Goal: Information Seeking & Learning: Check status

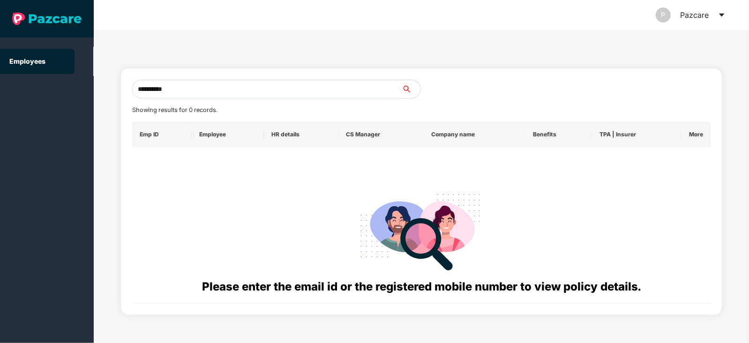
click at [195, 89] on input "**********" at bounding box center [266, 89] width 269 height 19
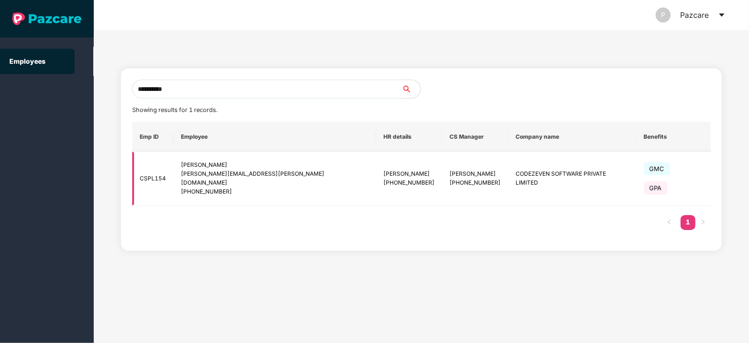
type input "**********"
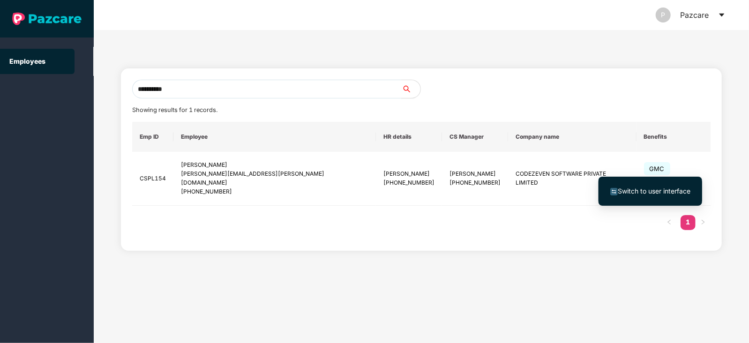
click at [653, 193] on span "Switch to user interface" at bounding box center [654, 191] width 73 height 8
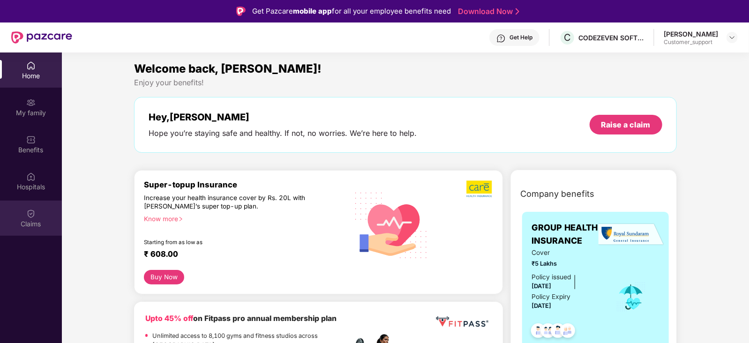
click at [40, 214] on div "Claims" at bounding box center [31, 218] width 62 height 35
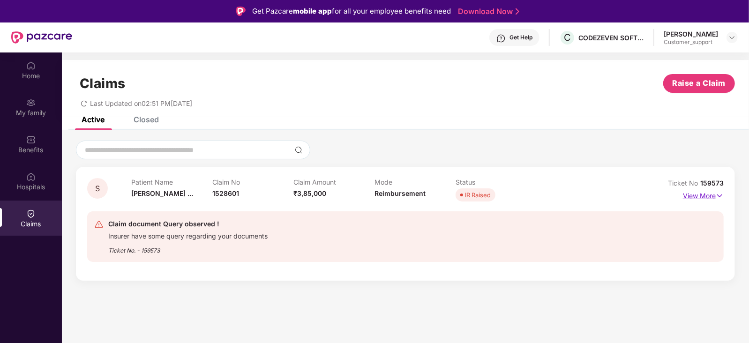
click at [701, 192] on p "View More" at bounding box center [703, 194] width 41 height 13
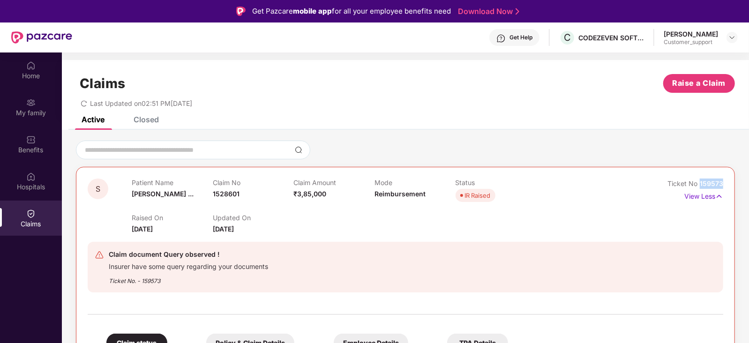
drag, startPoint x: 722, startPoint y: 184, endPoint x: 697, endPoint y: 185, distance: 24.9
click at [697, 185] on div "Ticket No 159573" at bounding box center [695, 184] width 56 height 10
copy span "159573"
click at [732, 39] on img at bounding box center [731, 37] width 7 height 7
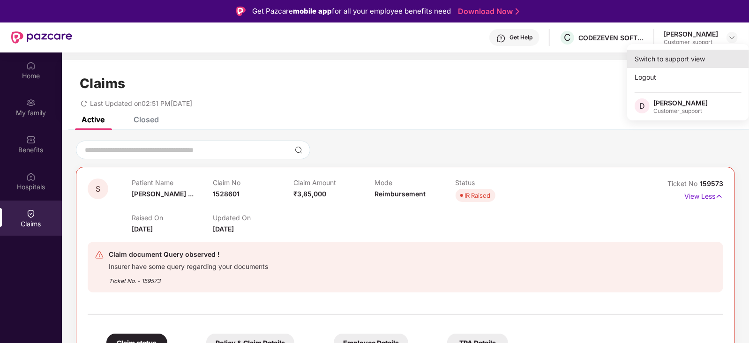
click at [693, 59] on div "Switch to support view" at bounding box center [688, 59] width 122 height 18
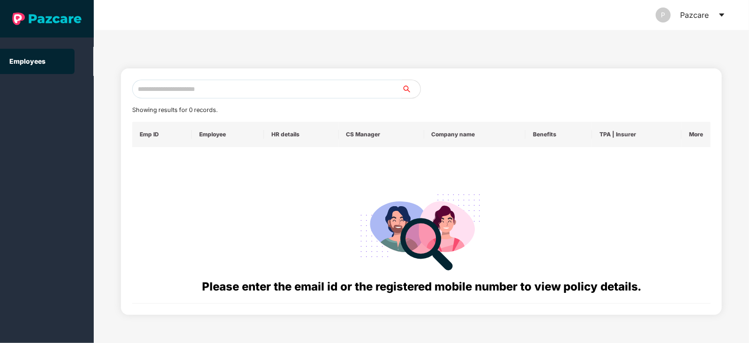
click at [309, 90] on input "text" at bounding box center [266, 89] width 269 height 19
paste input "**********"
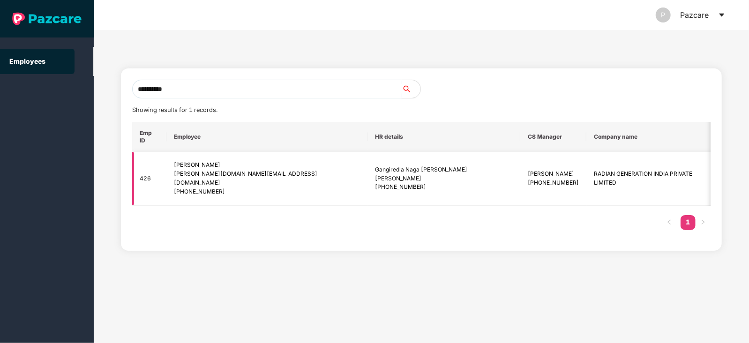
scroll to position [0, 70]
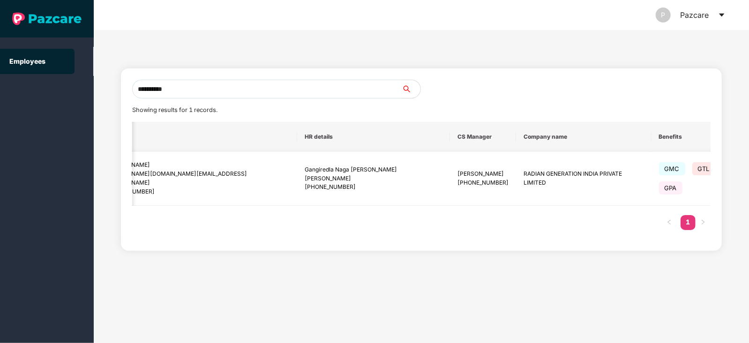
type input "**********"
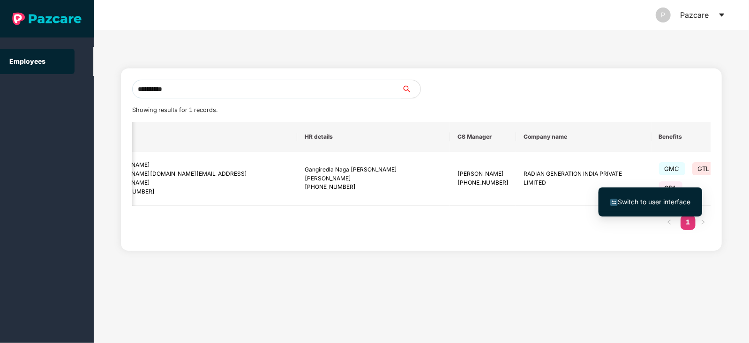
click at [652, 201] on span "Switch to user interface" at bounding box center [654, 202] width 73 height 8
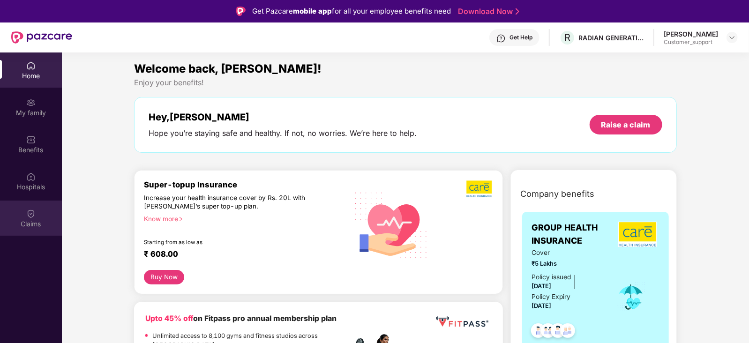
click at [32, 216] on img at bounding box center [30, 213] width 9 height 9
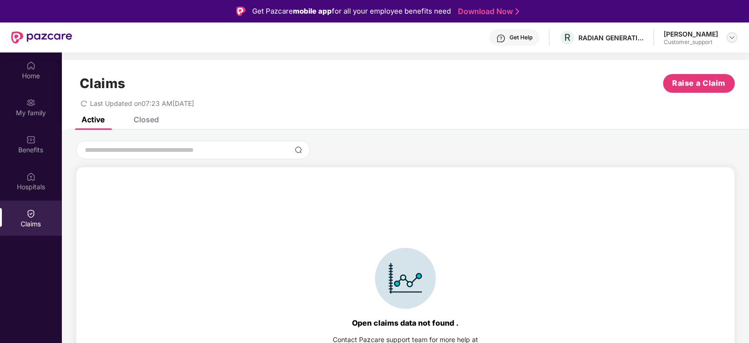
click at [732, 36] on img at bounding box center [731, 37] width 7 height 7
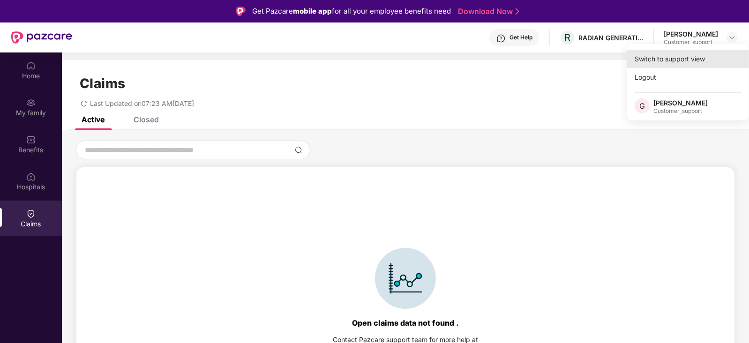
click at [697, 55] on div "Switch to support view" at bounding box center [688, 59] width 122 height 18
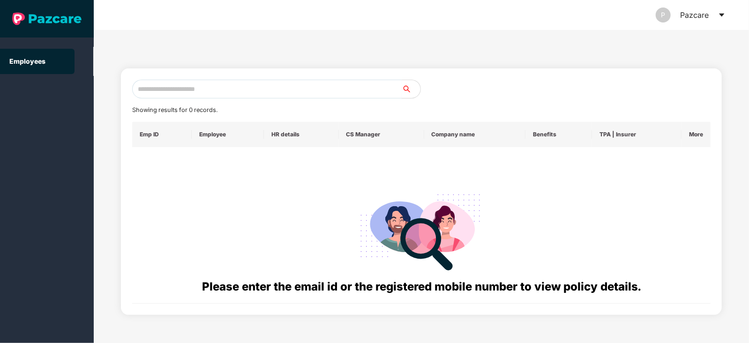
click at [336, 84] on input "text" at bounding box center [266, 89] width 269 height 19
paste input "**********"
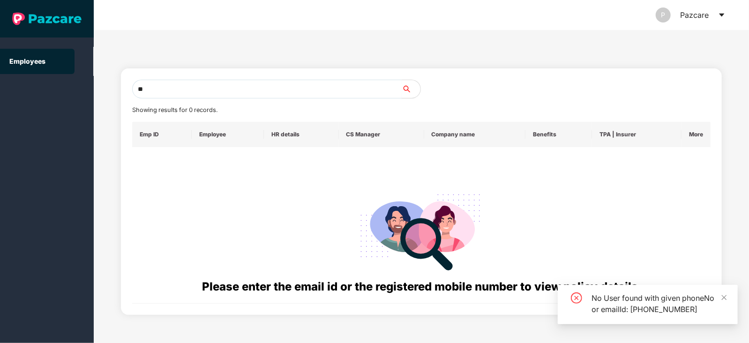
type input "*"
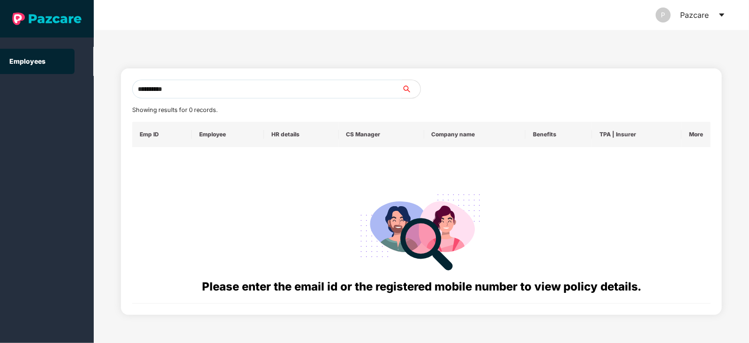
click at [201, 90] on input "**********" at bounding box center [266, 89] width 269 height 19
type input "**********"
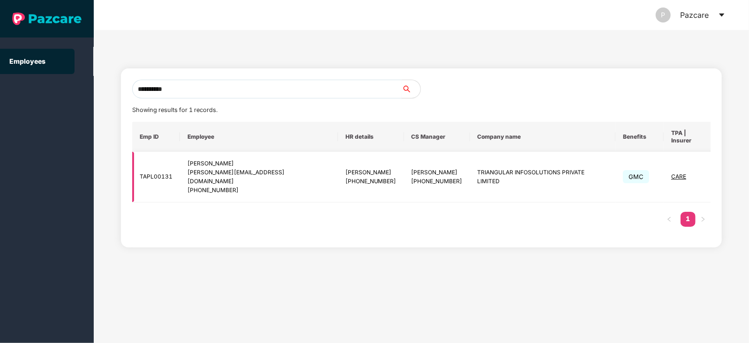
type input "**********"
click at [725, 171] on img at bounding box center [731, 177] width 13 height 13
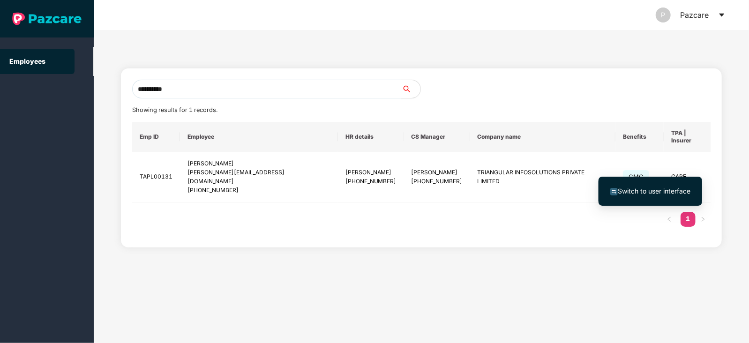
click at [664, 190] on span "Switch to user interface" at bounding box center [654, 191] width 73 height 8
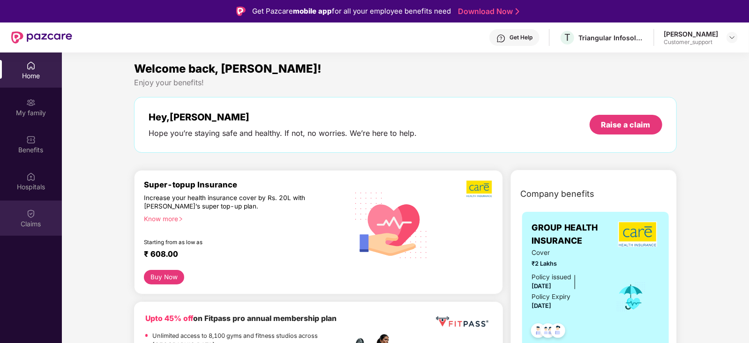
click at [16, 220] on div "Claims" at bounding box center [31, 223] width 62 height 9
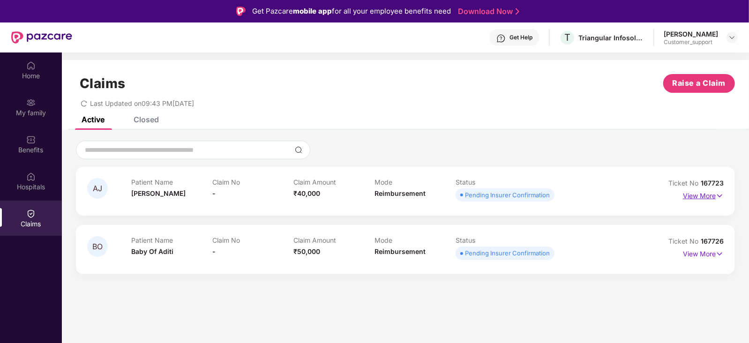
click at [691, 198] on p "View More" at bounding box center [703, 194] width 41 height 13
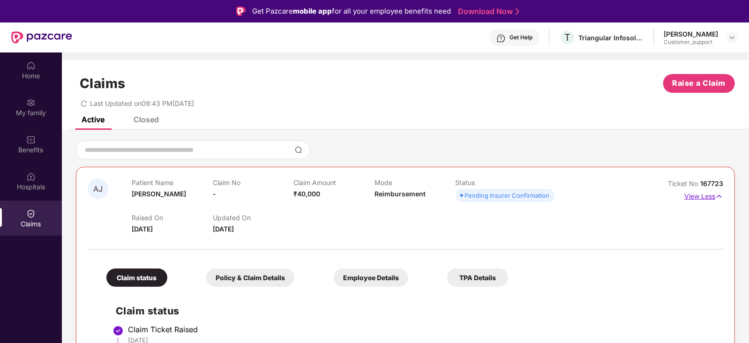
click at [691, 198] on p "View Less" at bounding box center [703, 195] width 39 height 13
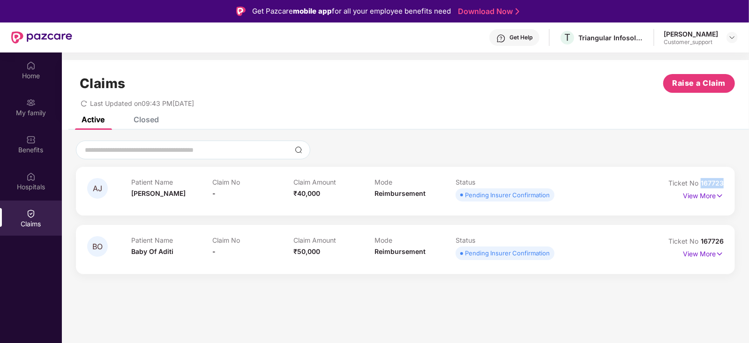
drag, startPoint x: 724, startPoint y: 183, endPoint x: 700, endPoint y: 186, distance: 24.1
click at [700, 186] on div "Ticket No 167723" at bounding box center [695, 183] width 55 height 10
copy span "167723"
click at [708, 197] on p "View More" at bounding box center [703, 194] width 41 height 13
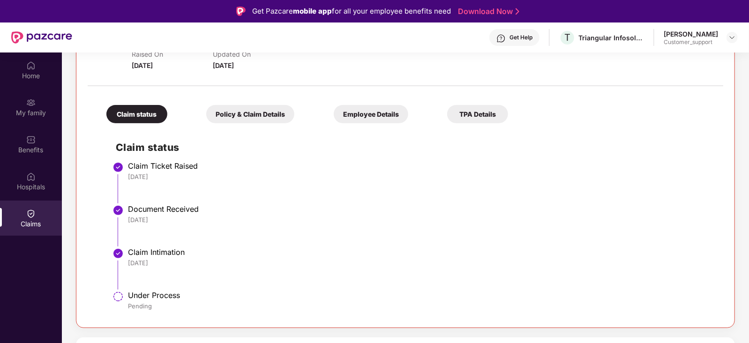
scroll to position [52, 0]
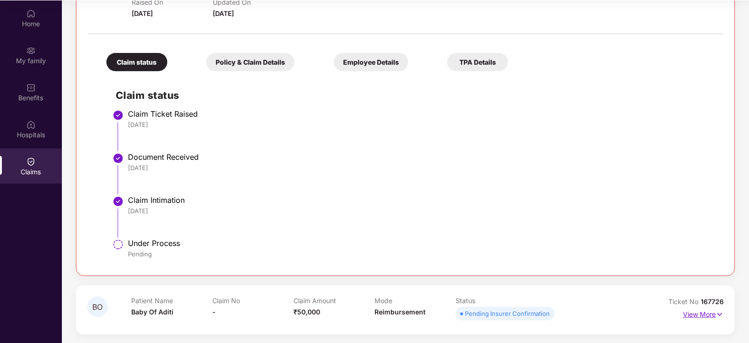
click at [691, 311] on p "View More" at bounding box center [703, 313] width 41 height 13
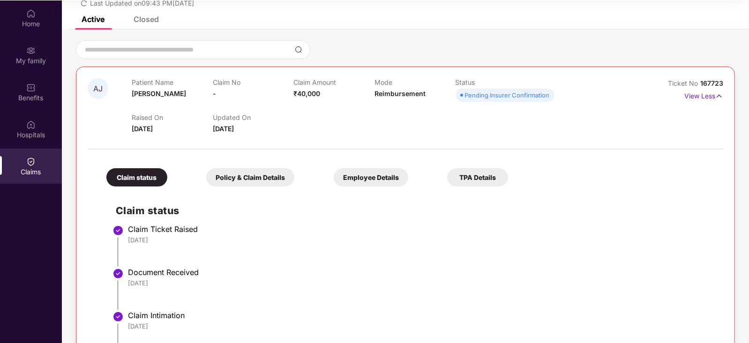
scroll to position [0, 0]
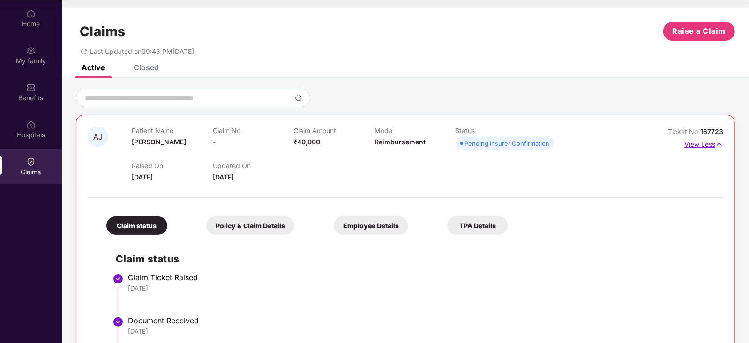
click at [710, 146] on p "View Less" at bounding box center [703, 143] width 39 height 13
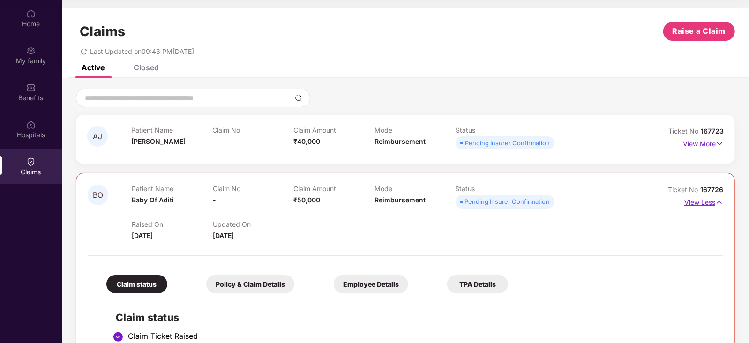
click at [703, 202] on p "View Less" at bounding box center [703, 201] width 39 height 13
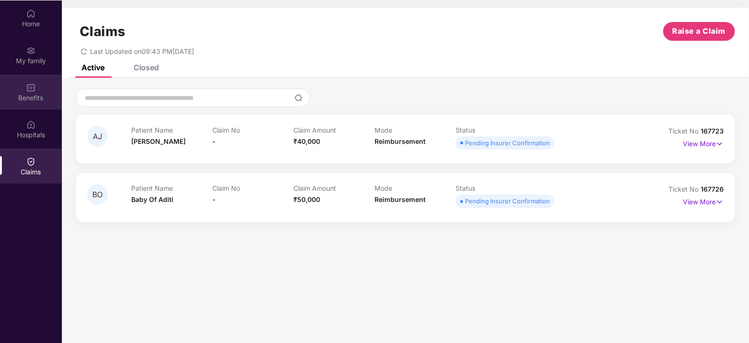
click at [33, 96] on div "Benefits" at bounding box center [31, 97] width 62 height 9
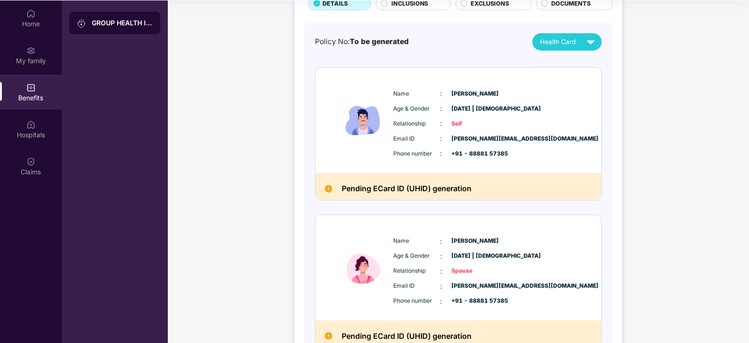
scroll to position [67, 0]
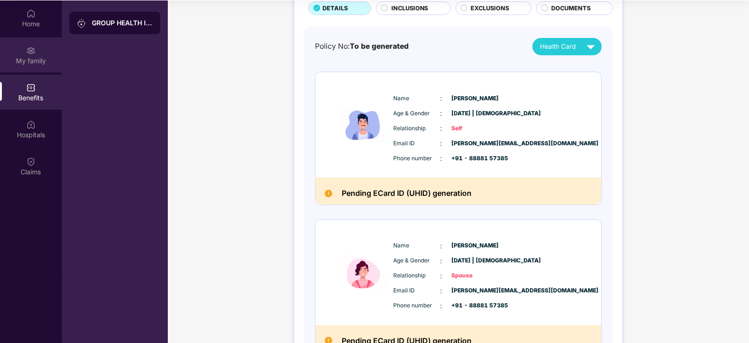
click at [18, 43] on div "My family" at bounding box center [31, 54] width 62 height 35
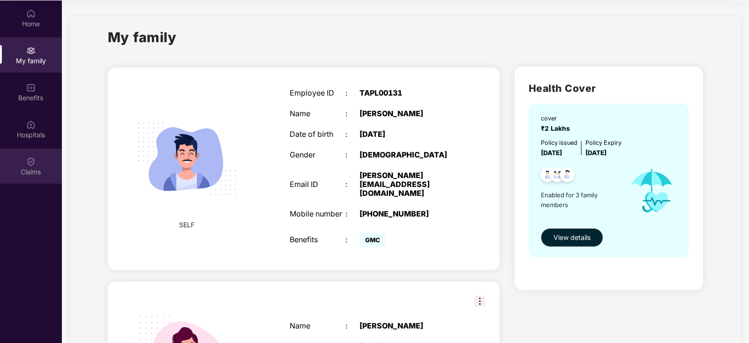
click at [46, 170] on div "Claims" at bounding box center [31, 171] width 62 height 9
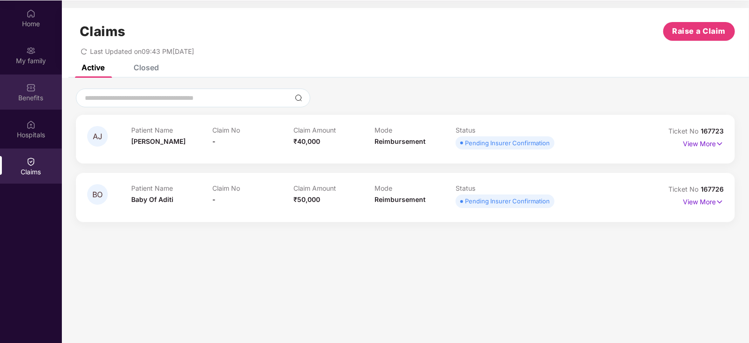
click at [29, 86] on img at bounding box center [30, 87] width 9 height 9
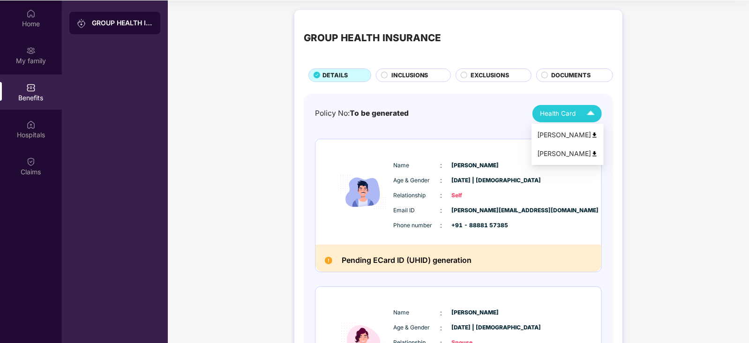
click at [583, 110] on img at bounding box center [590, 113] width 16 height 16
click at [591, 116] on img at bounding box center [590, 113] width 16 height 16
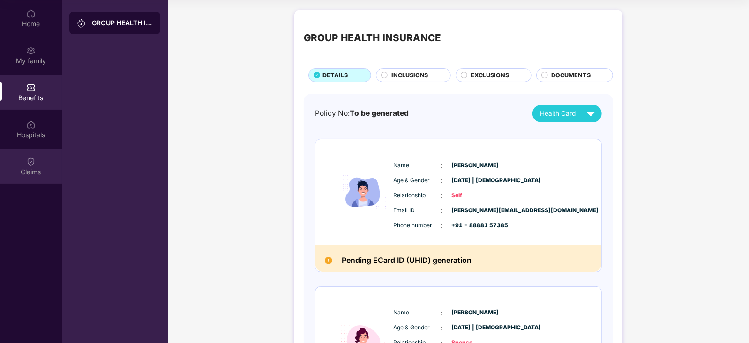
click at [26, 159] on img at bounding box center [30, 161] width 9 height 9
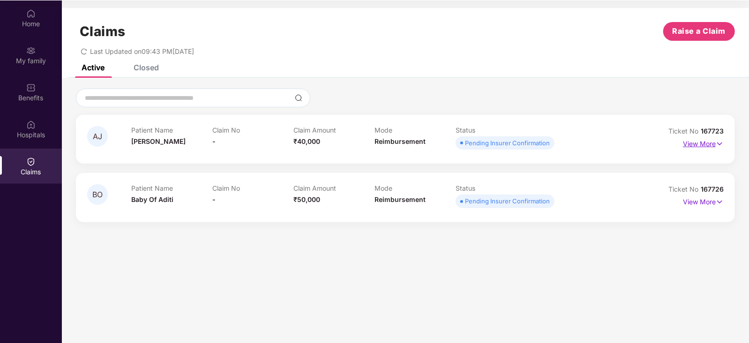
click at [715, 147] on p "View More" at bounding box center [703, 142] width 41 height 13
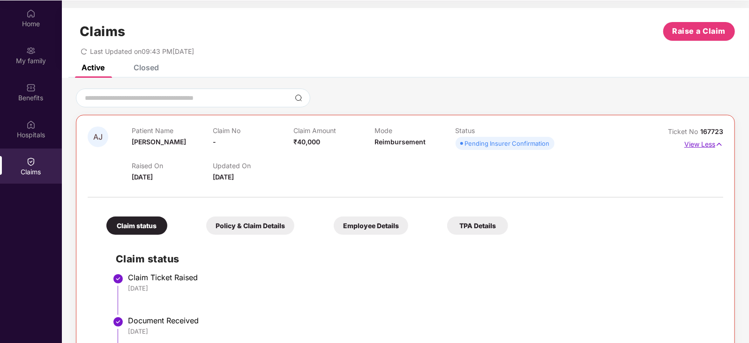
click at [714, 145] on p "View Less" at bounding box center [703, 143] width 39 height 13
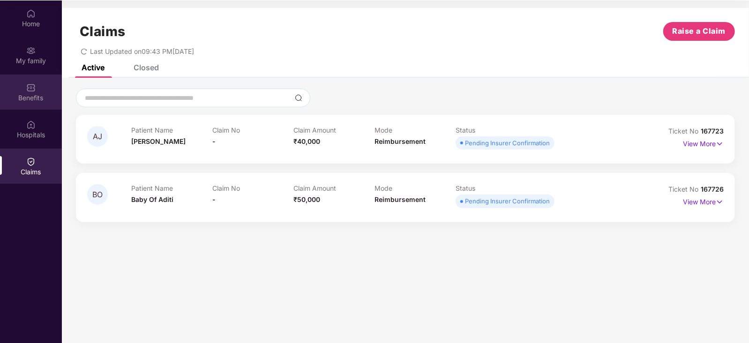
click at [33, 90] on img at bounding box center [30, 87] width 9 height 9
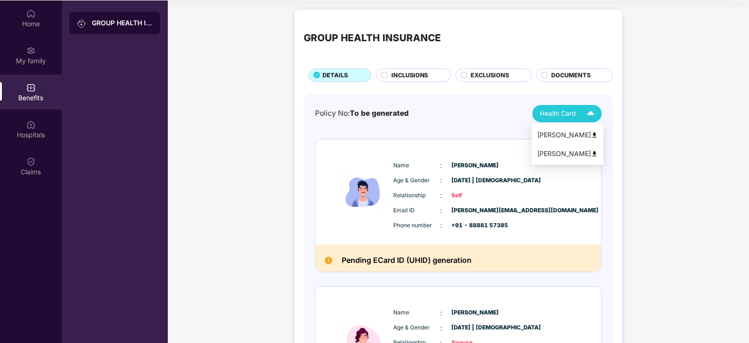
click at [568, 112] on span "Health Card" at bounding box center [558, 114] width 36 height 10
click at [564, 111] on span "Health Card" at bounding box center [558, 114] width 36 height 10
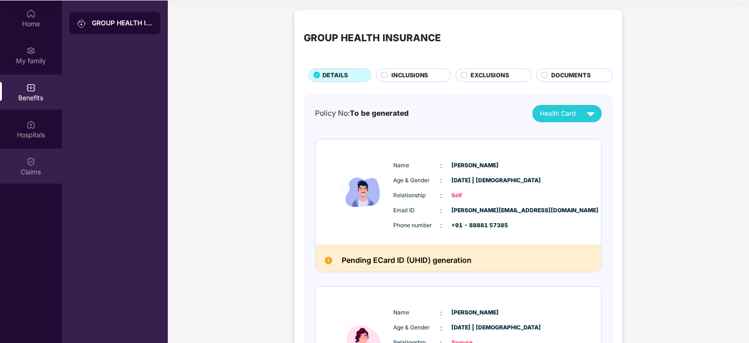
click at [33, 160] on img at bounding box center [30, 161] width 9 height 9
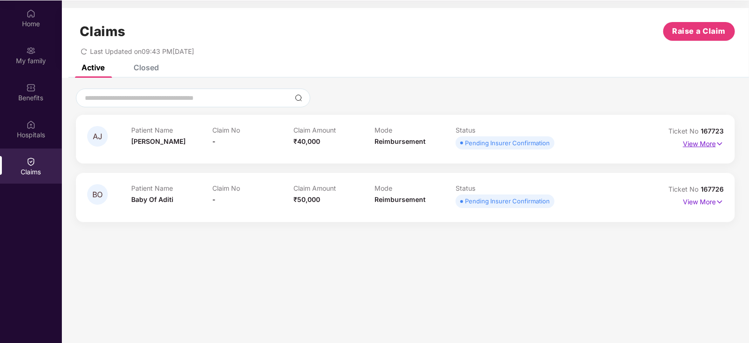
click at [708, 140] on p "View More" at bounding box center [703, 142] width 41 height 13
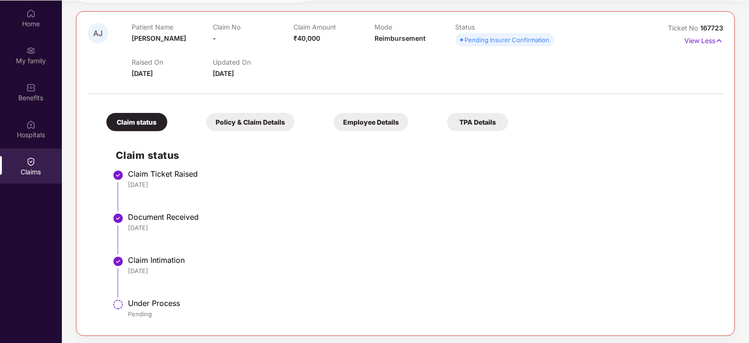
scroll to position [164, 0]
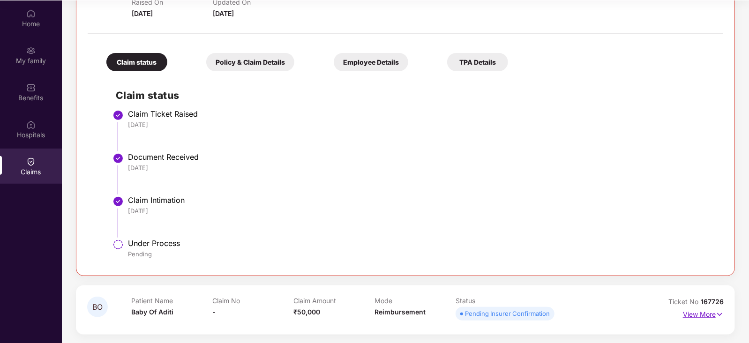
click at [705, 314] on p "View More" at bounding box center [703, 313] width 41 height 13
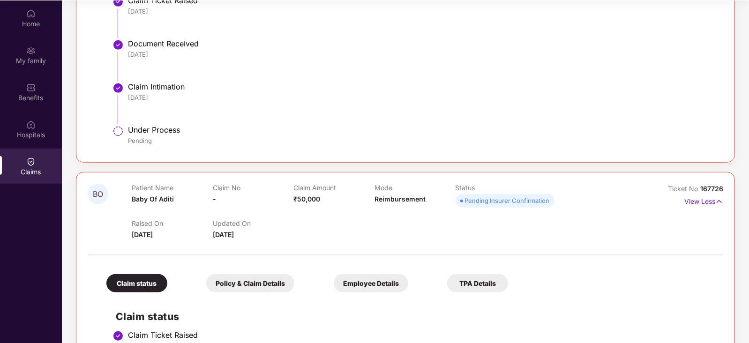
scroll to position [278, 0]
click at [687, 198] on p "View Less" at bounding box center [703, 199] width 39 height 13
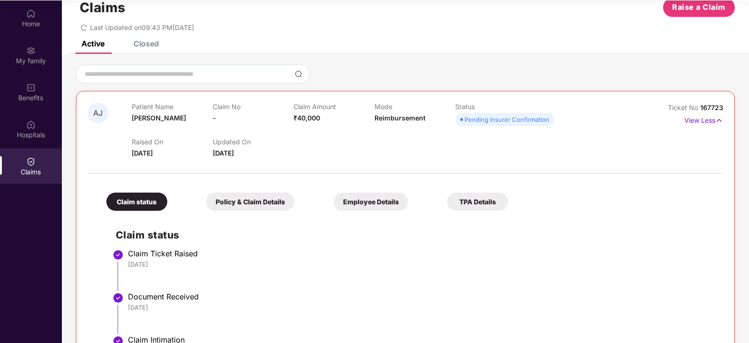
scroll to position [19, 0]
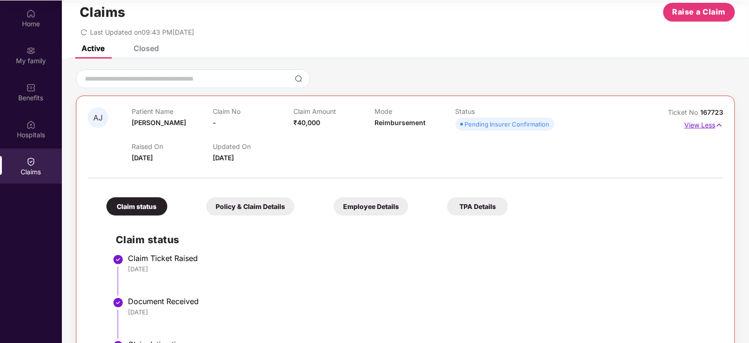
click at [694, 123] on p "View Less" at bounding box center [703, 124] width 39 height 13
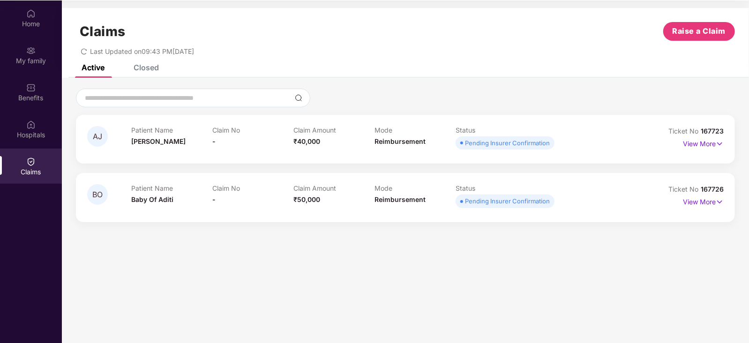
scroll to position [0, 0]
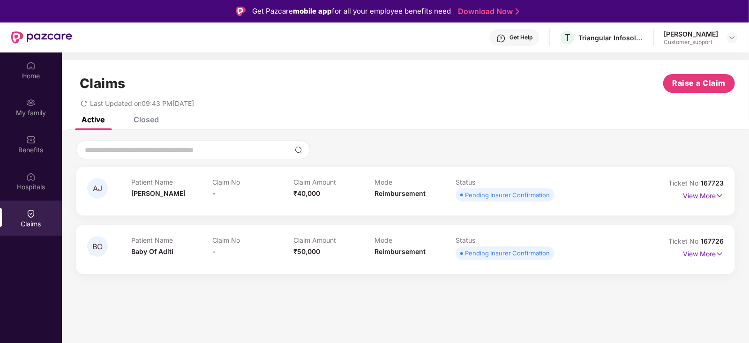
click at [530, 38] on div "Get Help" at bounding box center [520, 37] width 23 height 7
click at [423, 85] on div "Claims Raise a Claim" at bounding box center [405, 83] width 659 height 19
click at [733, 38] on img at bounding box center [731, 37] width 7 height 7
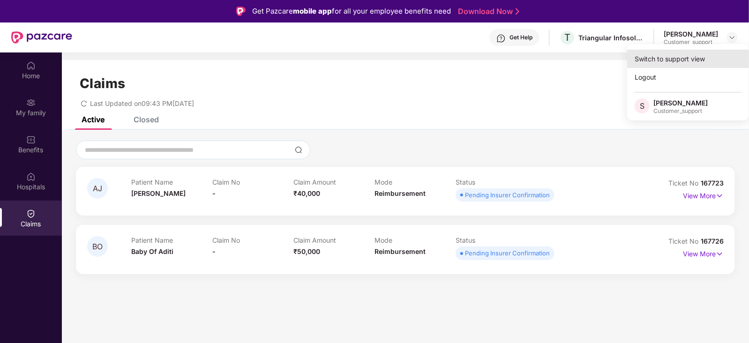
click at [698, 56] on div "Switch to support view" at bounding box center [688, 59] width 122 height 18
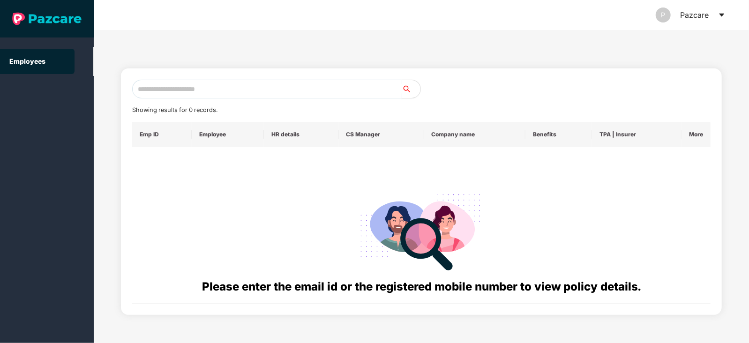
click at [302, 83] on input "text" at bounding box center [266, 89] width 269 height 19
paste input "**********"
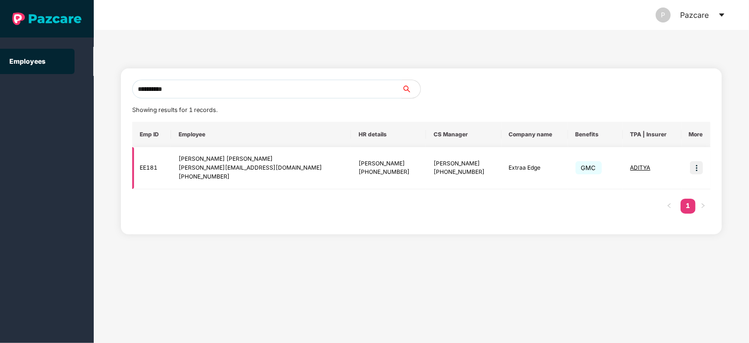
type input "**********"
click at [697, 164] on img at bounding box center [696, 167] width 13 height 13
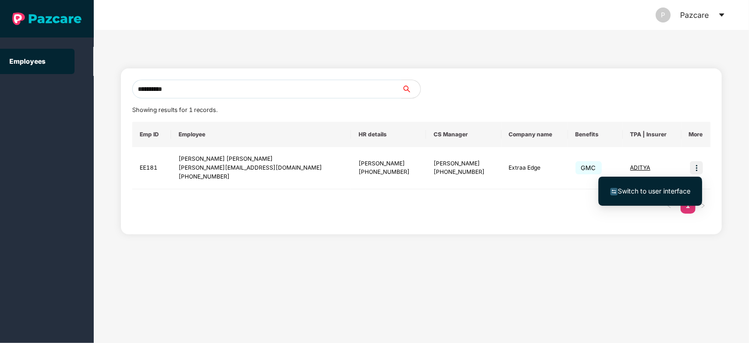
click at [665, 190] on span "Switch to user interface" at bounding box center [654, 191] width 73 height 8
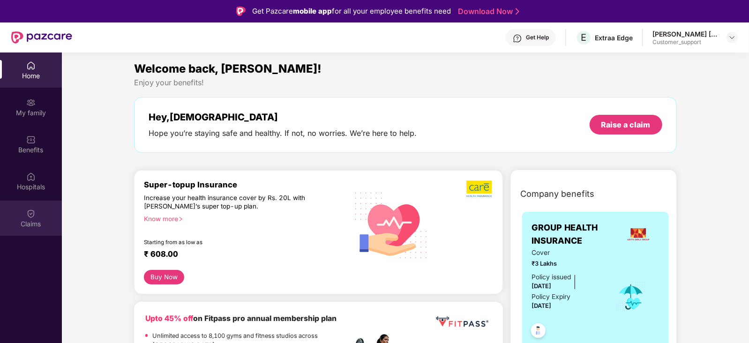
click at [24, 225] on div "Claims" at bounding box center [31, 223] width 62 height 9
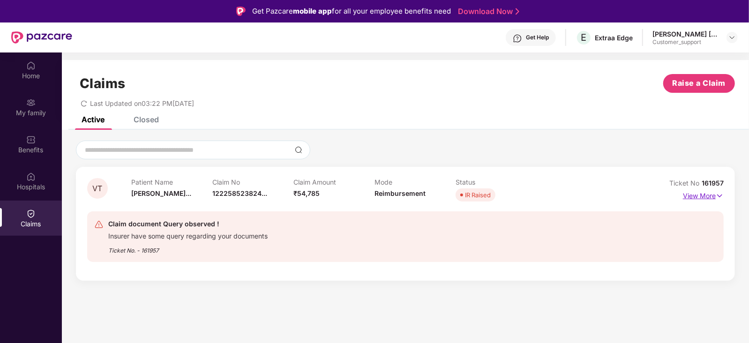
click at [710, 194] on p "View More" at bounding box center [703, 194] width 41 height 13
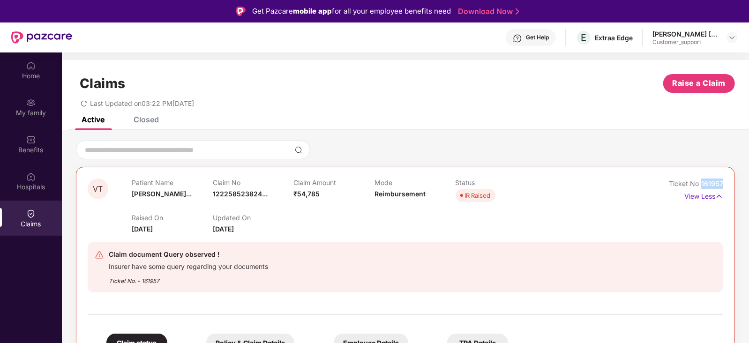
drag, startPoint x: 723, startPoint y: 184, endPoint x: 701, endPoint y: 186, distance: 22.1
copy span "161957"
click at [731, 35] on img at bounding box center [731, 37] width 7 height 7
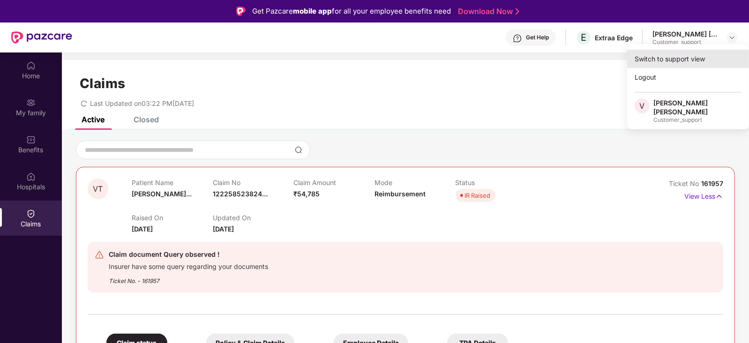
click at [701, 55] on div "Switch to support view" at bounding box center [688, 59] width 122 height 18
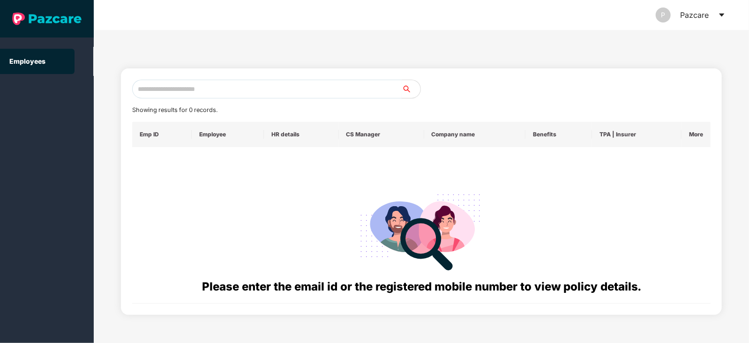
click at [336, 85] on input "text" at bounding box center [266, 89] width 269 height 19
paste input "**********"
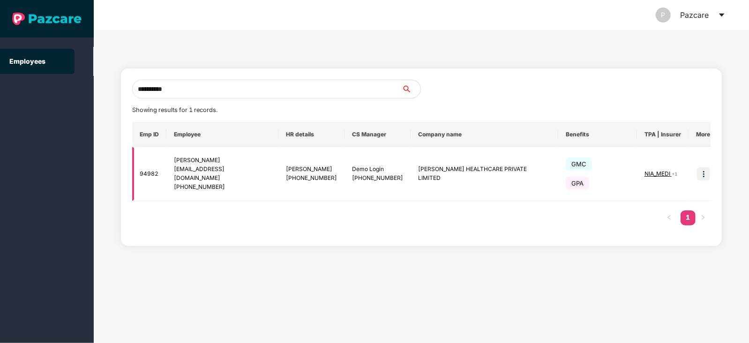
type input "**********"
click at [697, 167] on img at bounding box center [703, 173] width 13 height 13
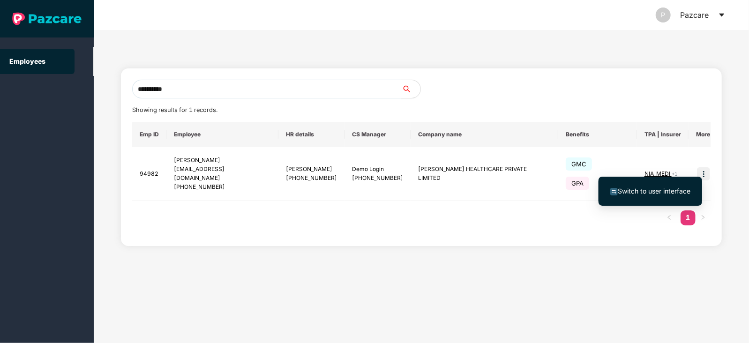
click at [660, 188] on span "Switch to user interface" at bounding box center [654, 191] width 73 height 8
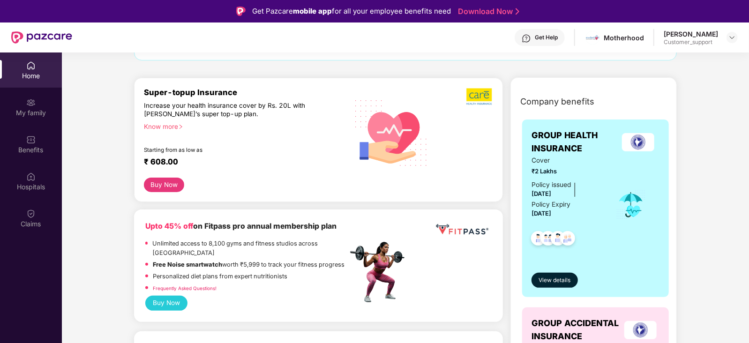
scroll to position [92, 0]
click at [175, 124] on div "Know more" at bounding box center [243, 126] width 198 height 7
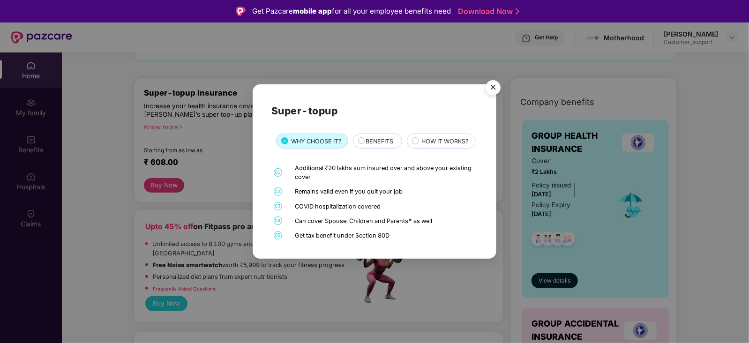
click at [493, 76] on img "Close" at bounding box center [493, 89] width 26 height 26
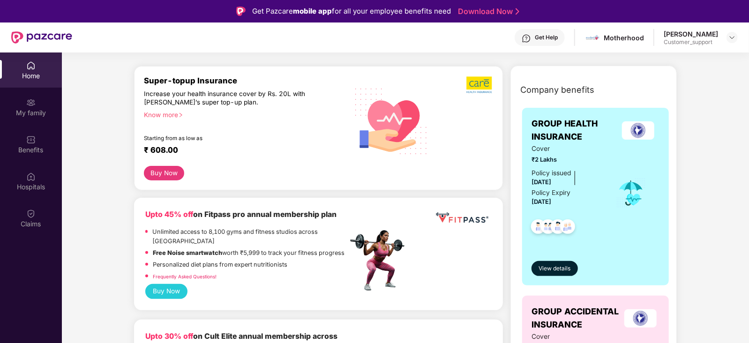
scroll to position [0, 0]
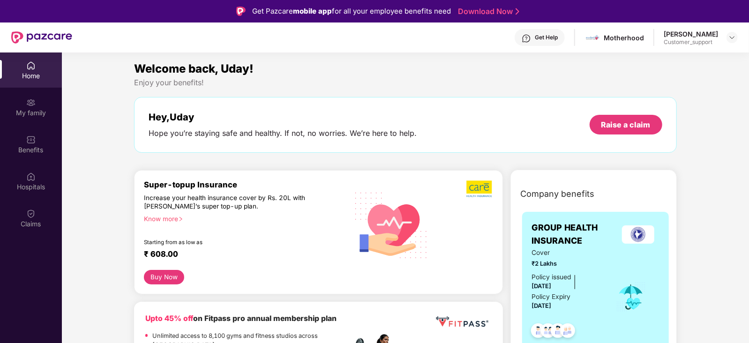
click at [727, 30] on div "[PERSON_NAME] Panchange Customer_support" at bounding box center [701, 38] width 74 height 16
click at [733, 38] on img at bounding box center [731, 37] width 7 height 7
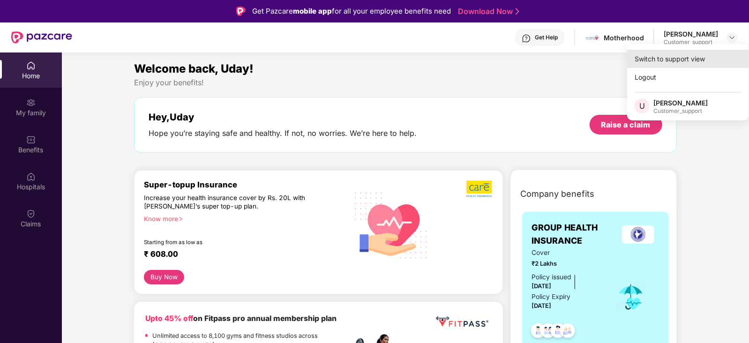
click at [702, 57] on div "Switch to support view" at bounding box center [688, 59] width 122 height 18
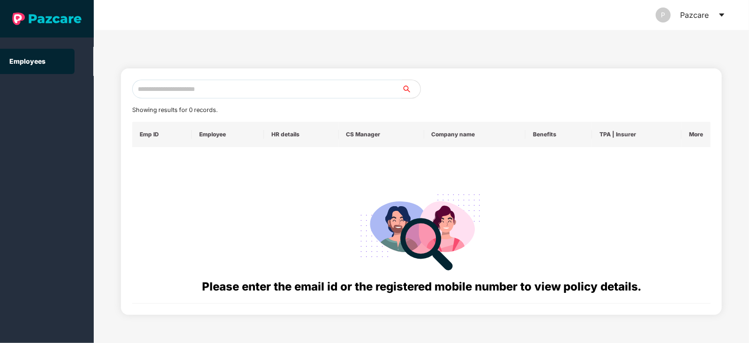
click at [332, 85] on input "text" at bounding box center [266, 89] width 269 height 19
paste input "**********"
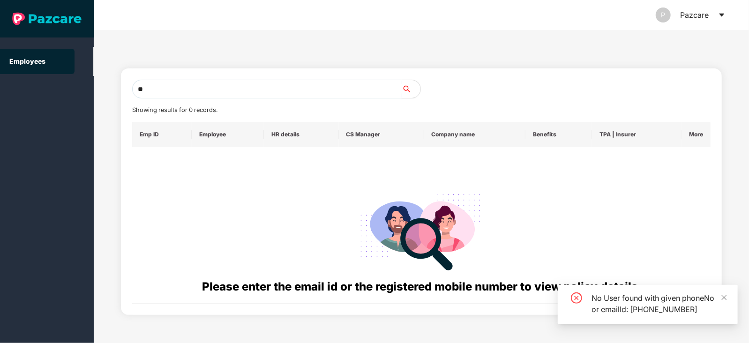
type input "*"
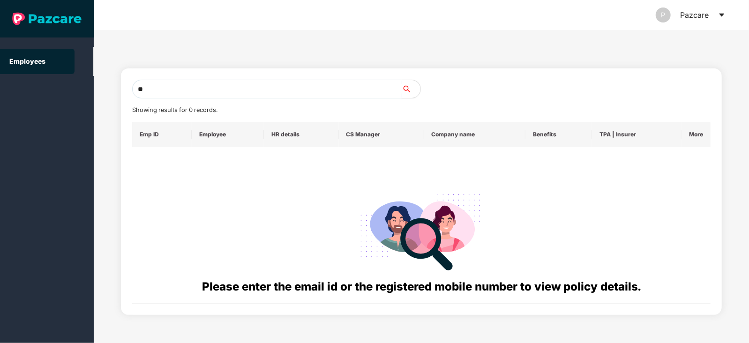
type input "*"
click at [164, 89] on input "**********" at bounding box center [266, 89] width 269 height 19
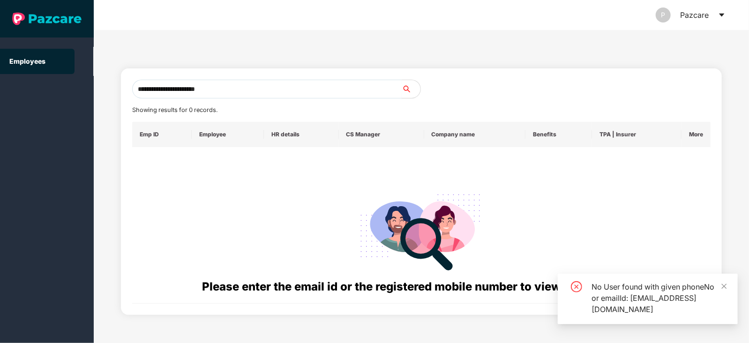
click at [227, 89] on input "**********" at bounding box center [266, 89] width 269 height 19
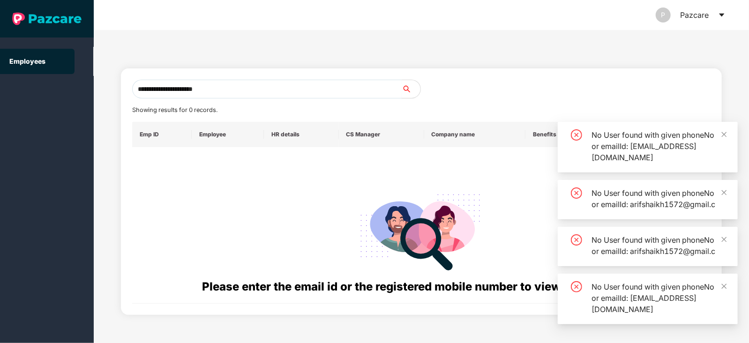
type input "**********"
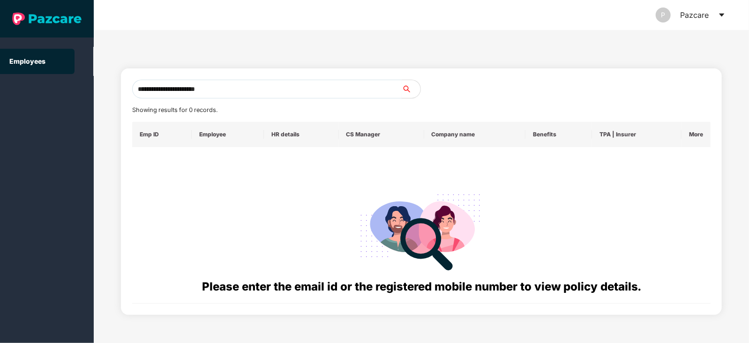
drag, startPoint x: 227, startPoint y: 89, endPoint x: 134, endPoint y: 92, distance: 93.3
click at [134, 92] on input "**********" at bounding box center [266, 89] width 269 height 19
